Goal: Information Seeking & Learning: Learn about a topic

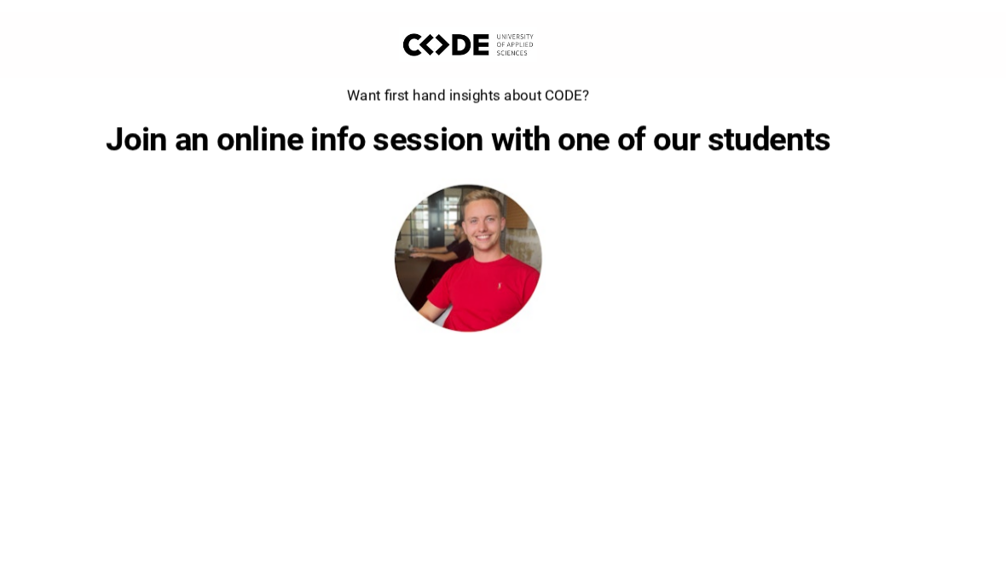
scroll to position [320, 0]
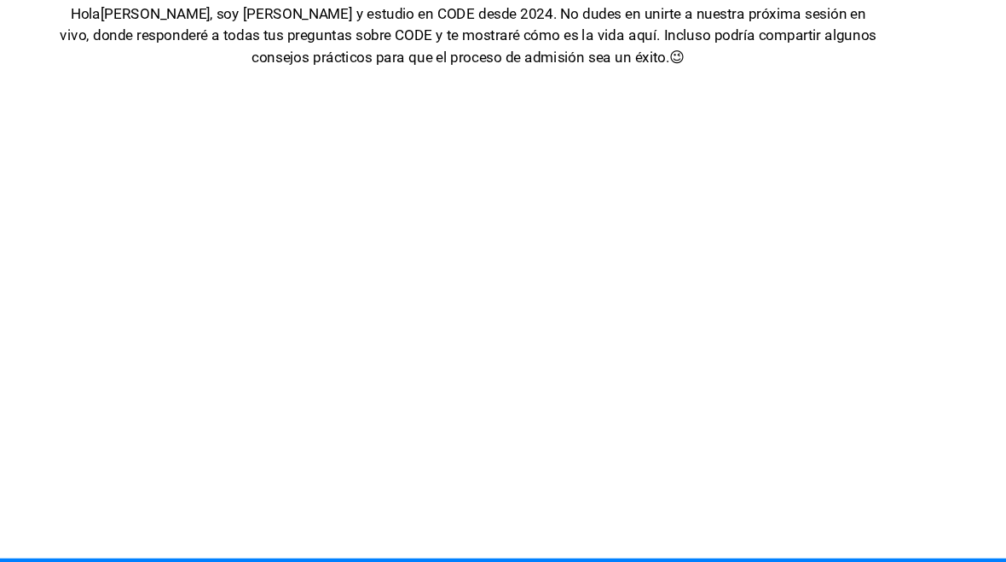
scroll to position [86, 0]
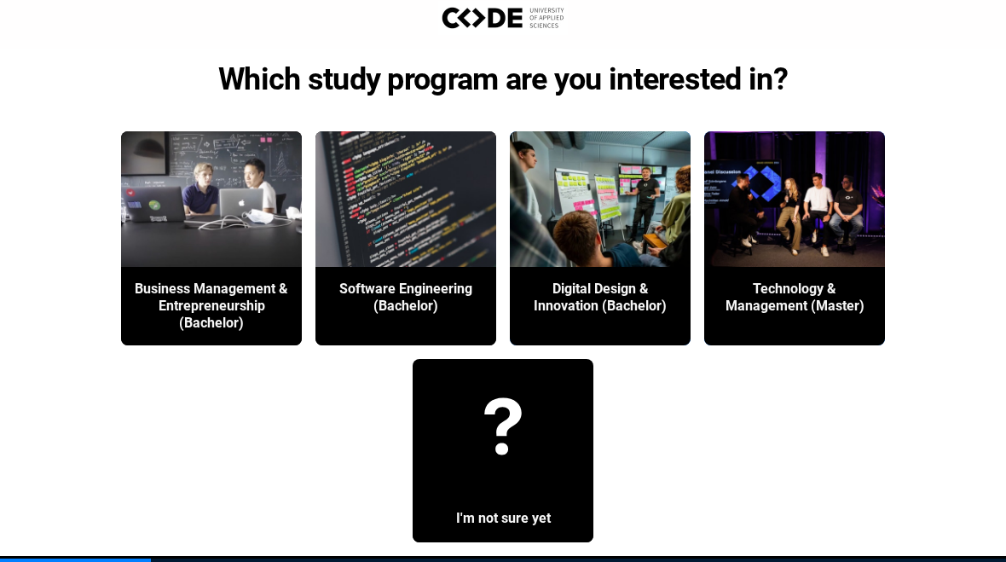
scroll to position [62, 0]
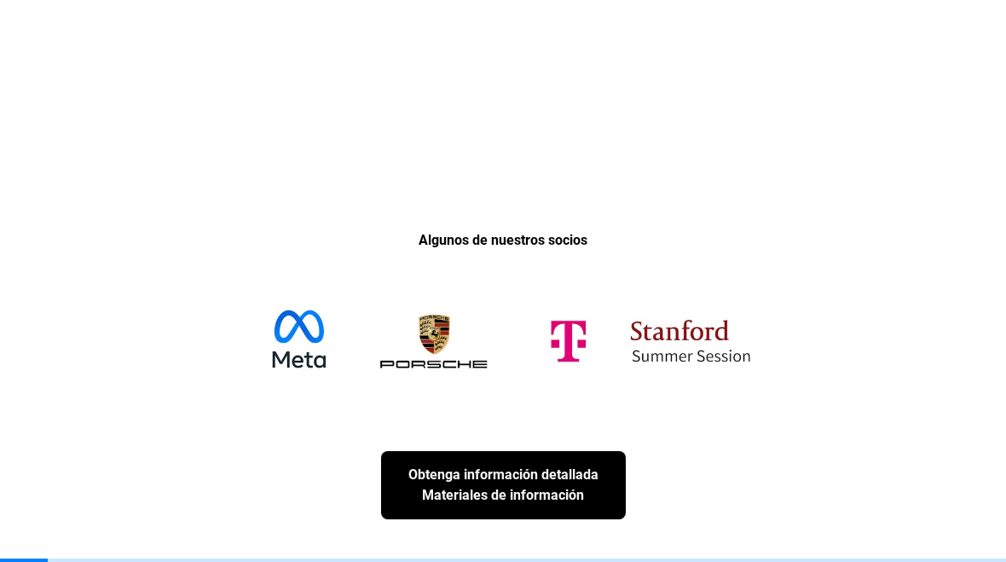
scroll to position [460, 0]
